Goal: Find specific page/section: Find specific page/section

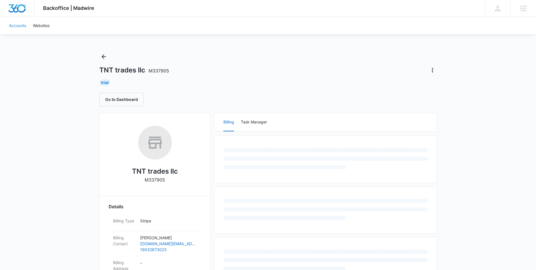
click at [8, 25] on link "Accounts" at bounding box center [18, 25] width 24 height 17
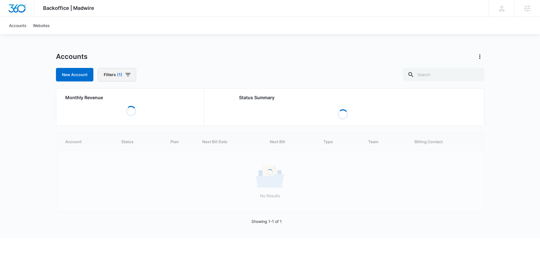
click at [125, 72] on icon "button" at bounding box center [128, 74] width 7 height 7
drag, startPoint x: 136, startPoint y: 109, endPoint x: 143, endPoint y: 108, distance: 6.6
click at [136, 109] on icon "Clear" at bounding box center [135, 110] width 4 height 4
click at [466, 75] on input "text" at bounding box center [443, 75] width 81 height 14
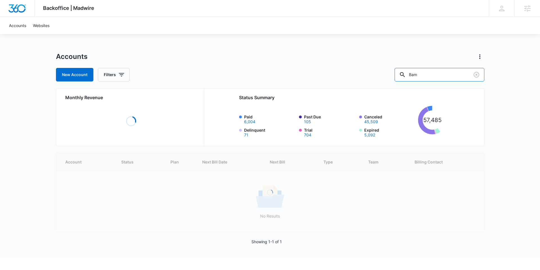
type input "Bam"
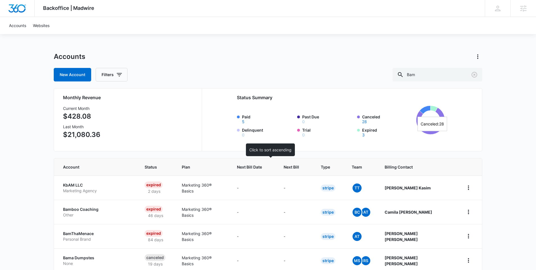
click at [262, 167] on span "Next Bill Date" at bounding box center [249, 167] width 25 height 6
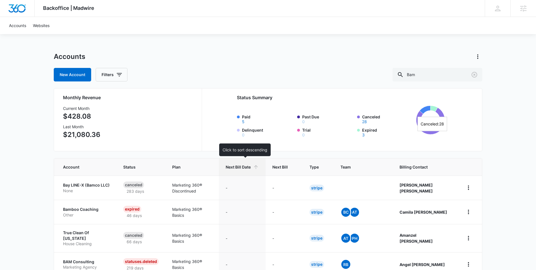
click at [266, 168] on th "Next Bill Date" at bounding box center [242, 166] width 47 height 17
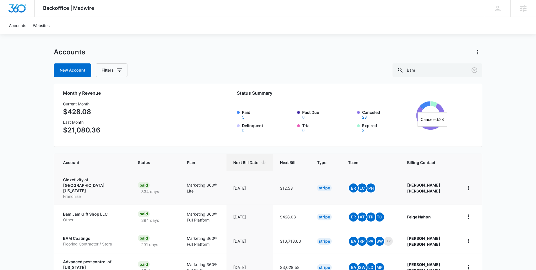
scroll to position [10, 0]
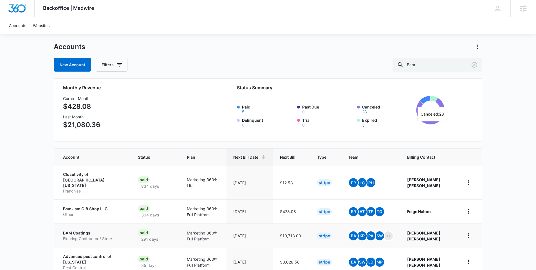
click at [77, 230] on p "BAM Coatings" at bounding box center [93, 233] width 61 height 6
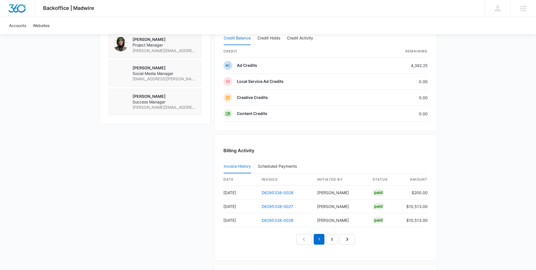
scroll to position [227, 0]
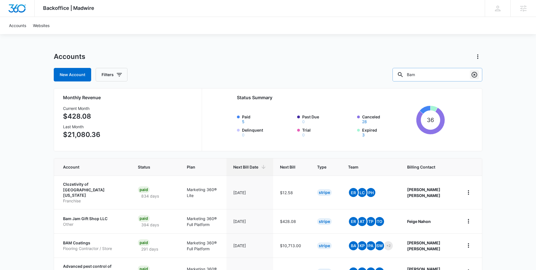
click at [474, 74] on icon "Clear" at bounding box center [475, 75] width 6 height 6
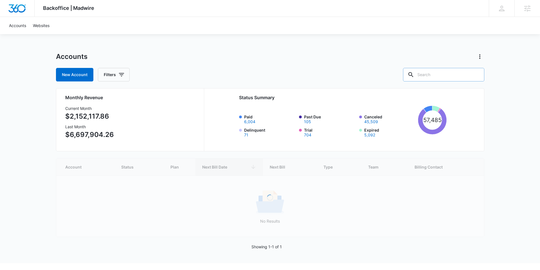
click at [456, 73] on input "text" at bounding box center [443, 75] width 81 height 14
type input "SHowers"
